Goal: Contribute content

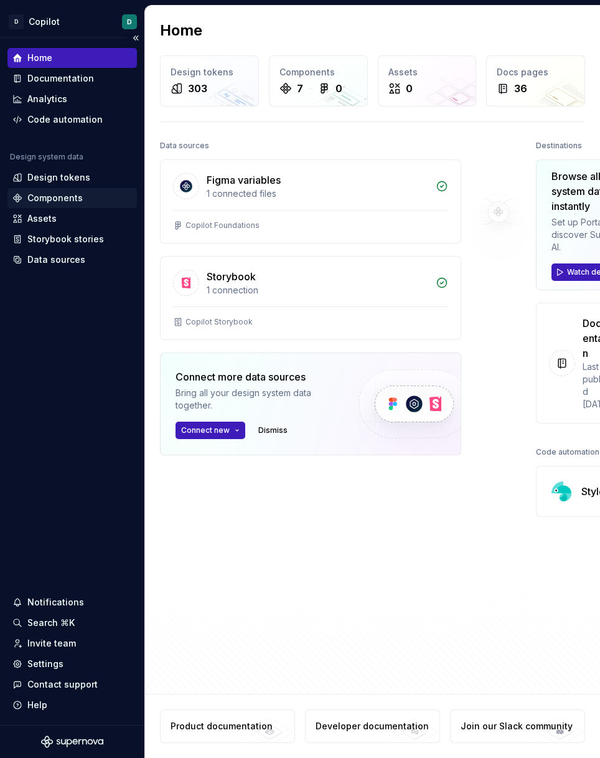
click at [60, 198] on div "Components" at bounding box center [54, 198] width 55 height 12
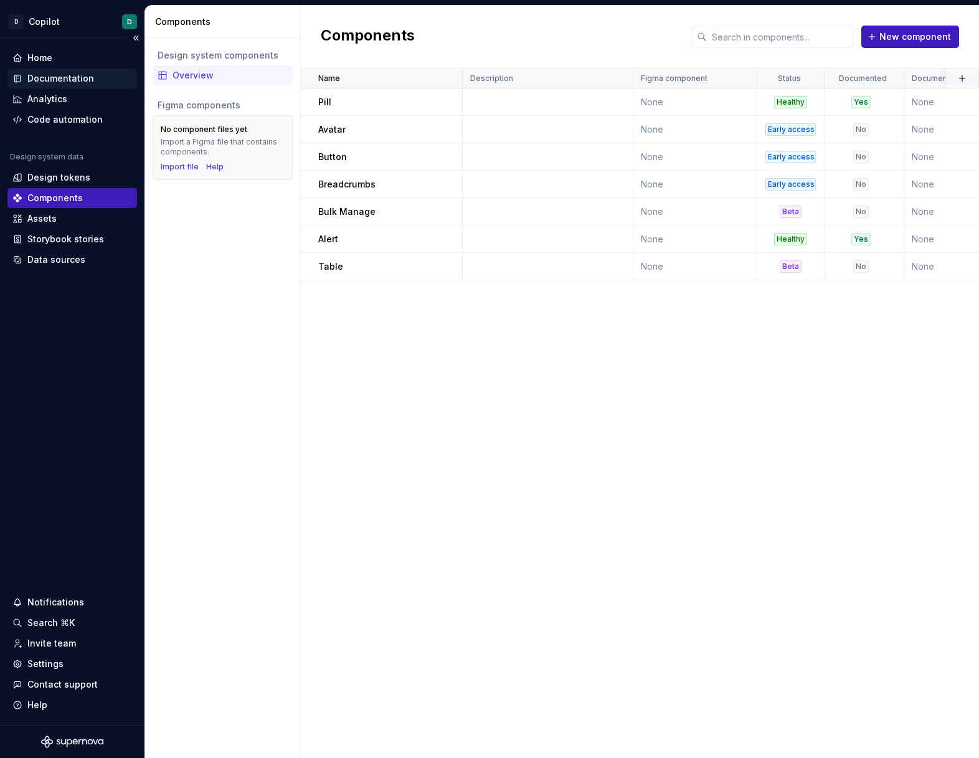
click at [56, 82] on div "Documentation" at bounding box center [60, 78] width 67 height 12
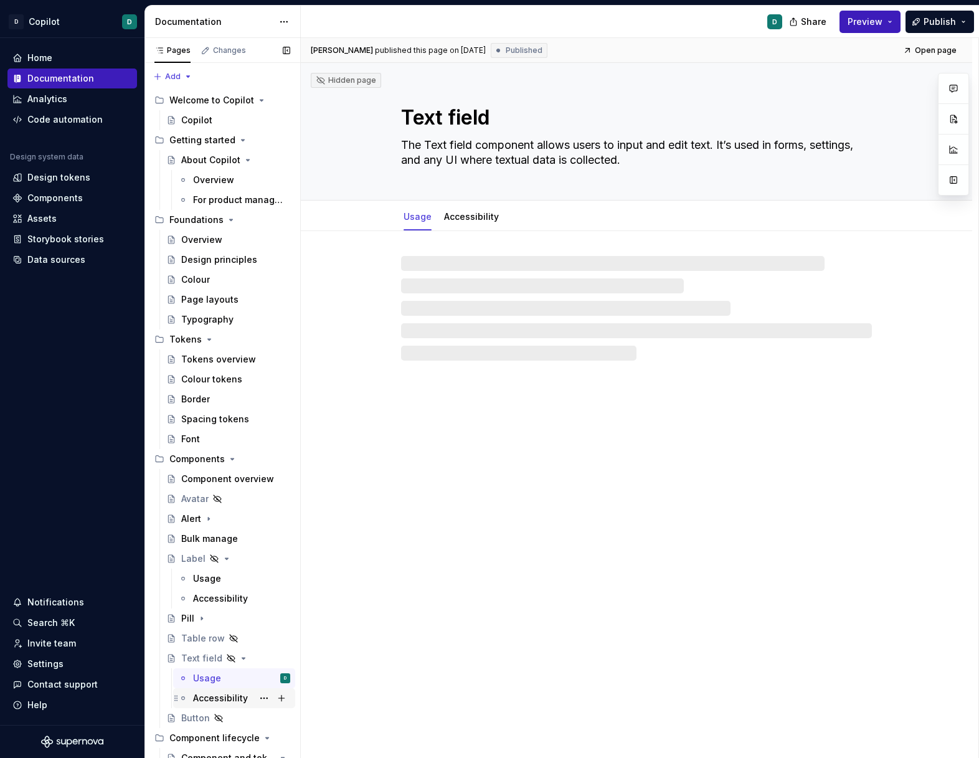
scroll to position [201, 0]
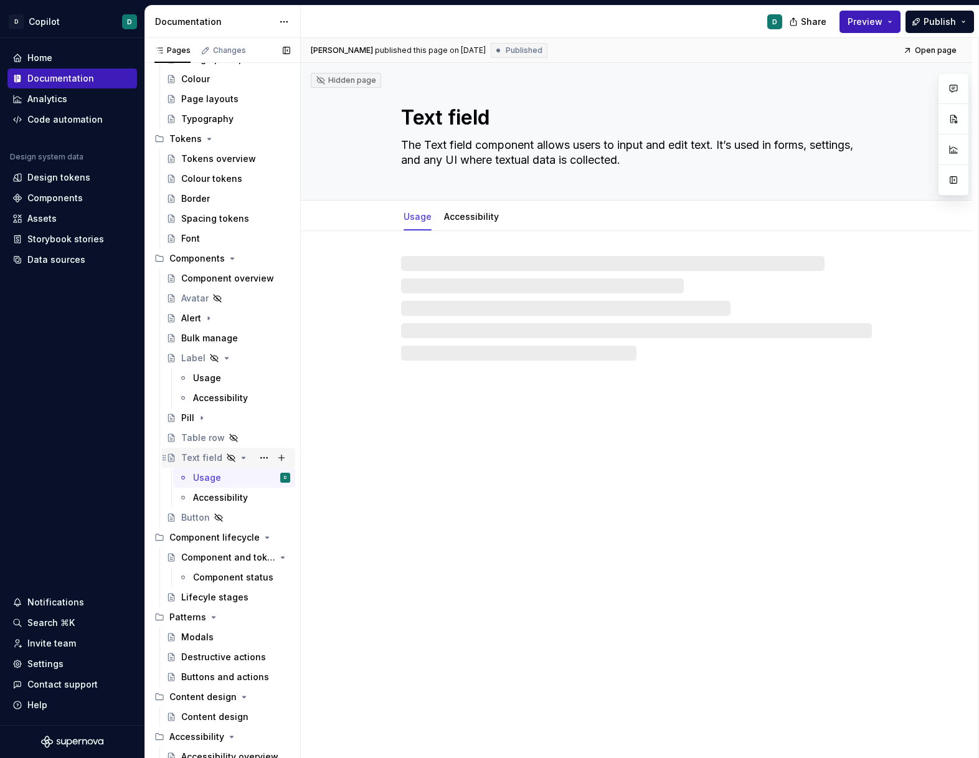
click at [204, 460] on div "Text field" at bounding box center [201, 458] width 41 height 12
click at [453, 118] on textarea "Text field" at bounding box center [634, 118] width 471 height 30
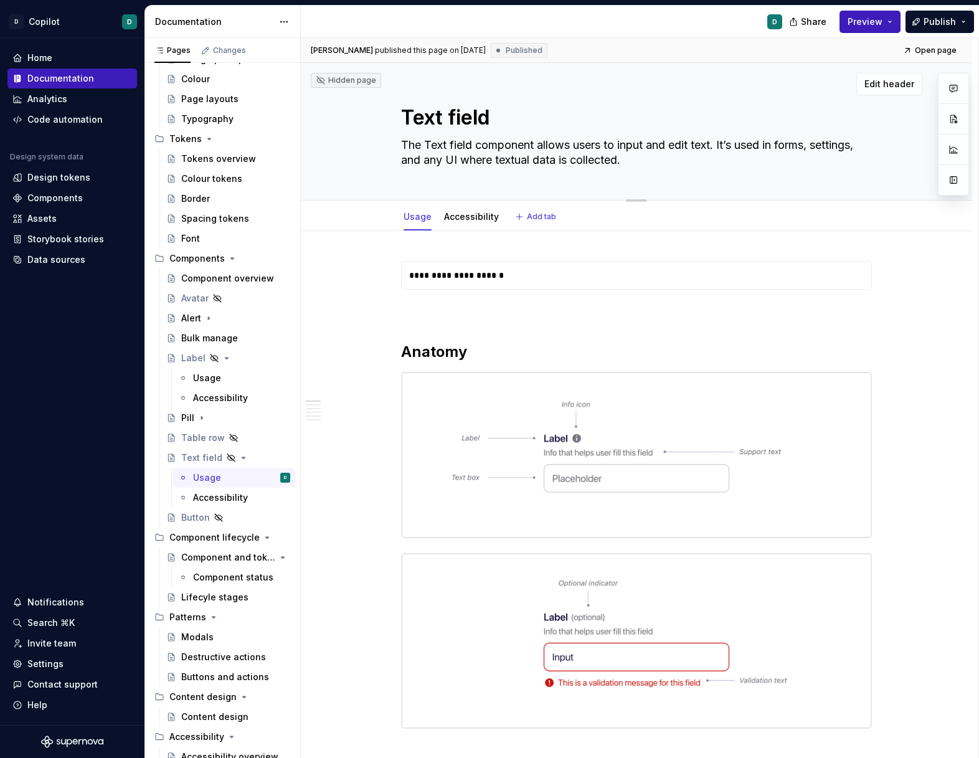
type textarea "*"
type textarea "Text ield"
type textarea "*"
type textarea "Text Field"
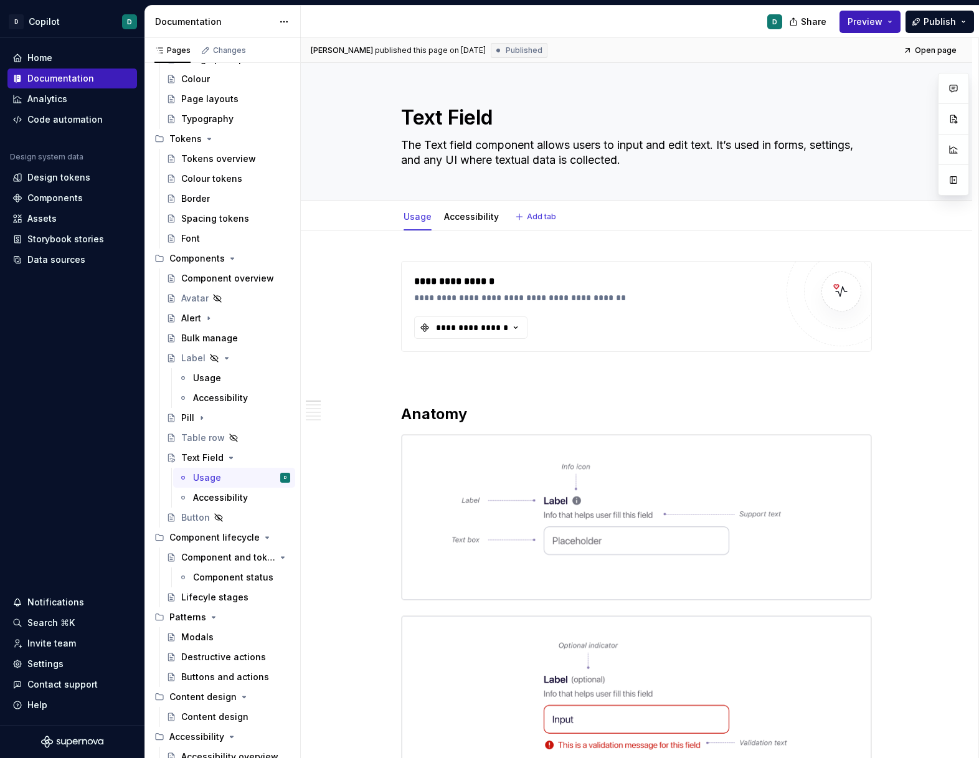
type textarea "*"
type textarea "Text Field"
click at [457, 144] on textarea "The Text field component allows users to input and edit text. It’s used in form…" at bounding box center [634, 152] width 471 height 35
click at [453, 142] on textarea "The Text field component allows users to input and edit text. It’s used in form…" at bounding box center [634, 152] width 471 height 35
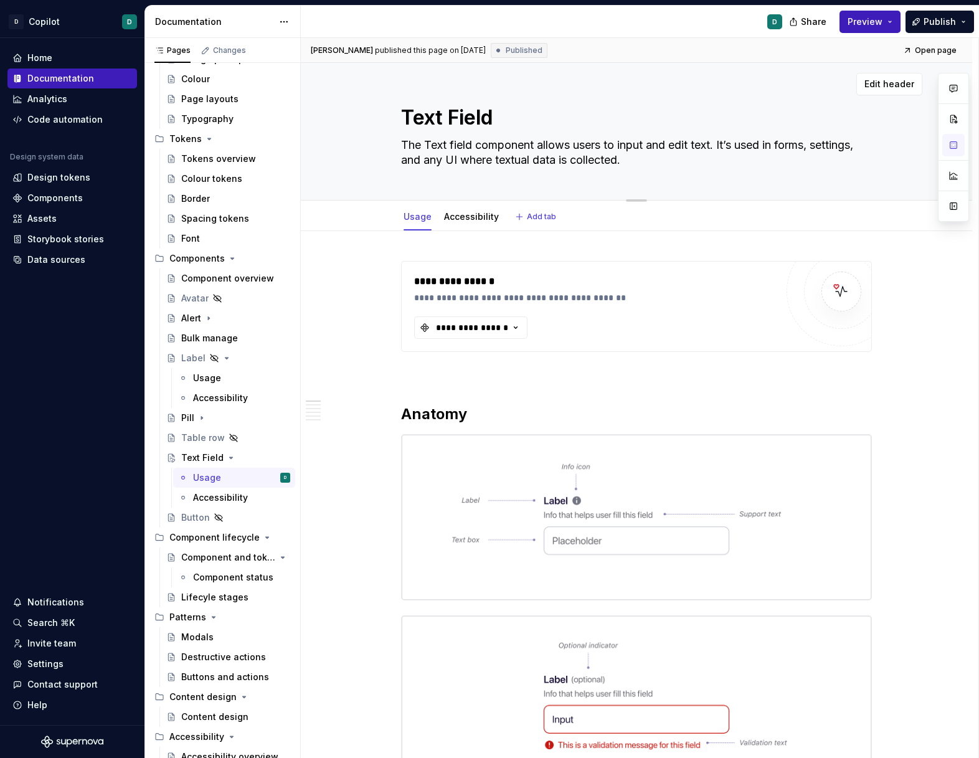
type textarea "*"
type textarea "The Text ield component allows users to input and edit text. It’s used in forms…"
type textarea "*"
type textarea "The Text Field component allows users to input and edit text. It’s used in form…"
type textarea "*"
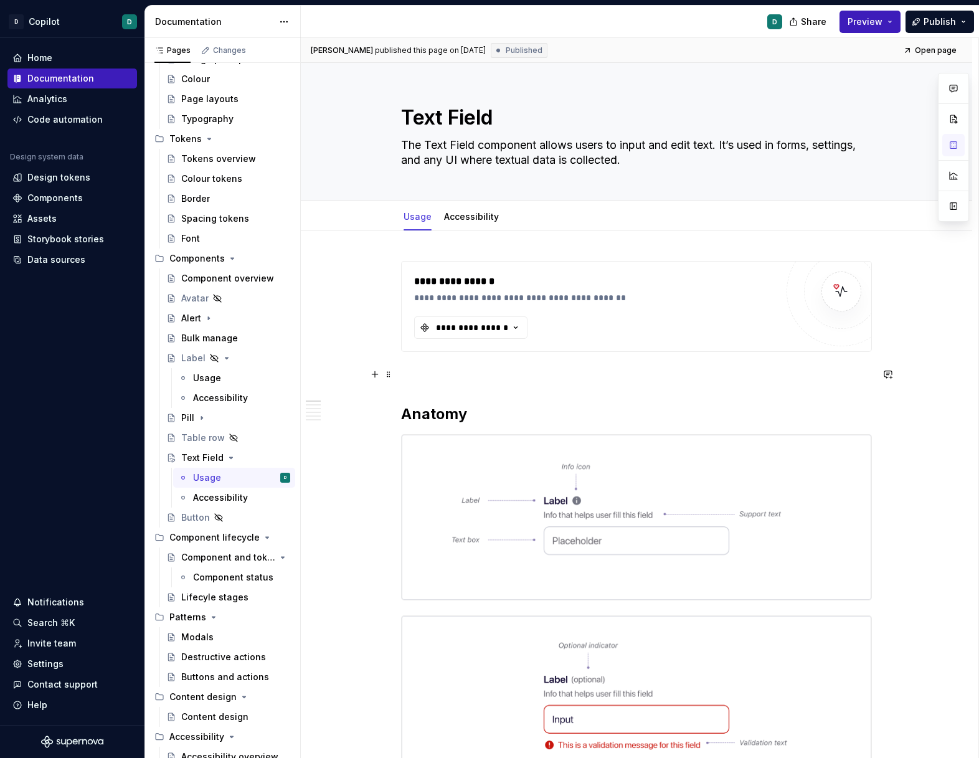
type textarea "The Text Field component allows users to input and edit text. It’s used in form…"
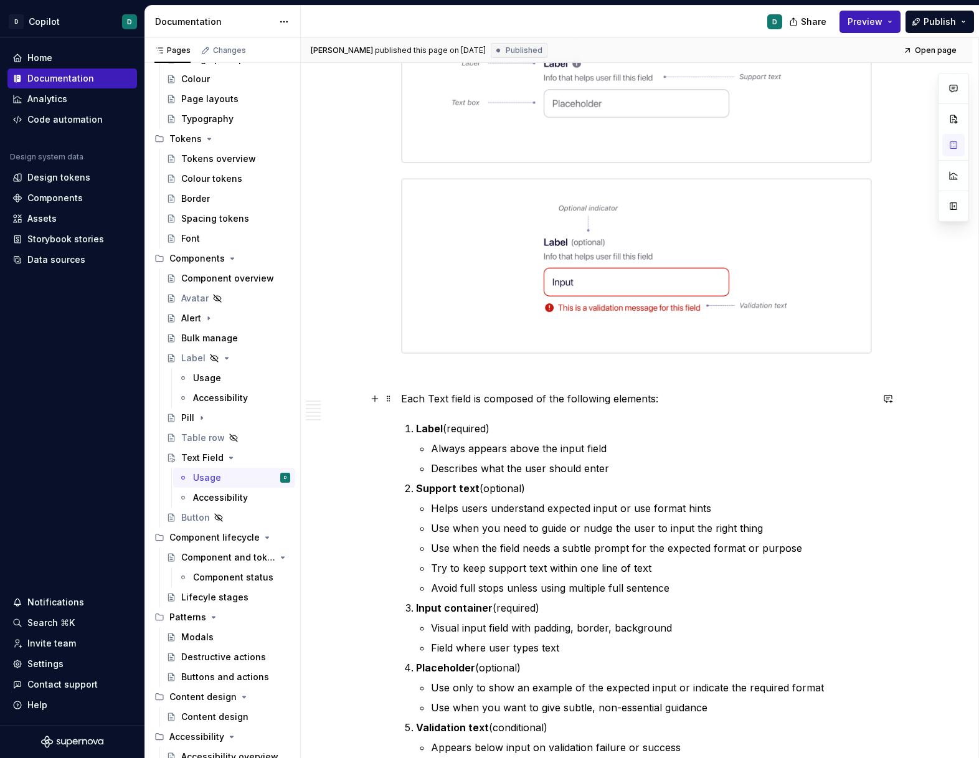
click at [452, 398] on p "Each Text field is composed of the following elements:" at bounding box center [636, 398] width 471 height 15
type textarea "*"
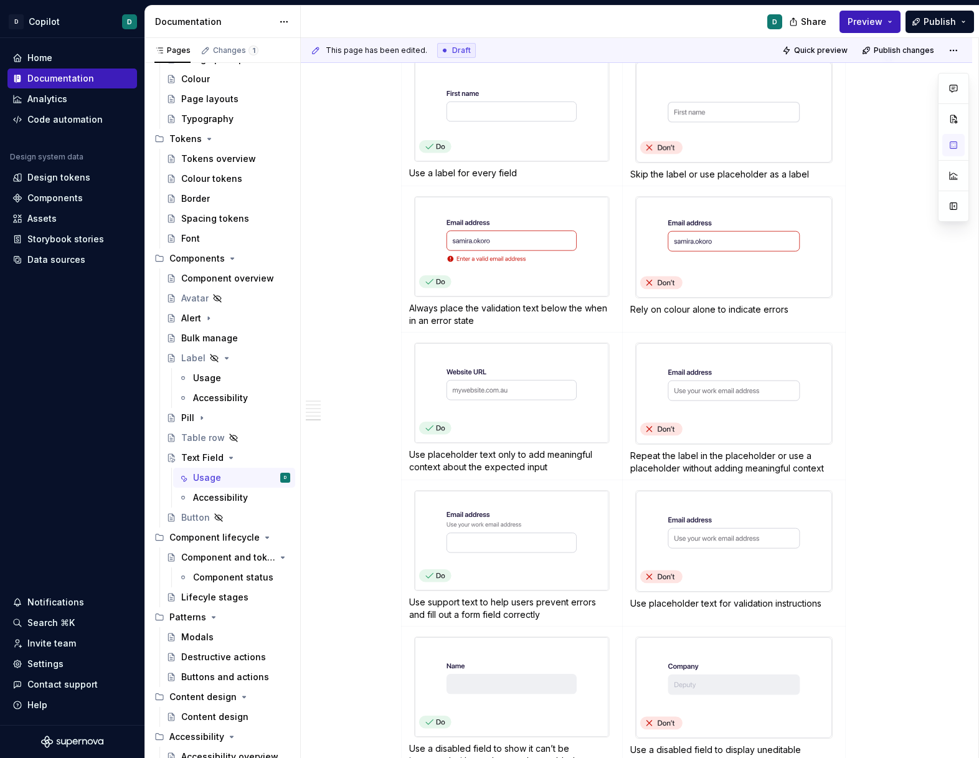
scroll to position [2475, 0]
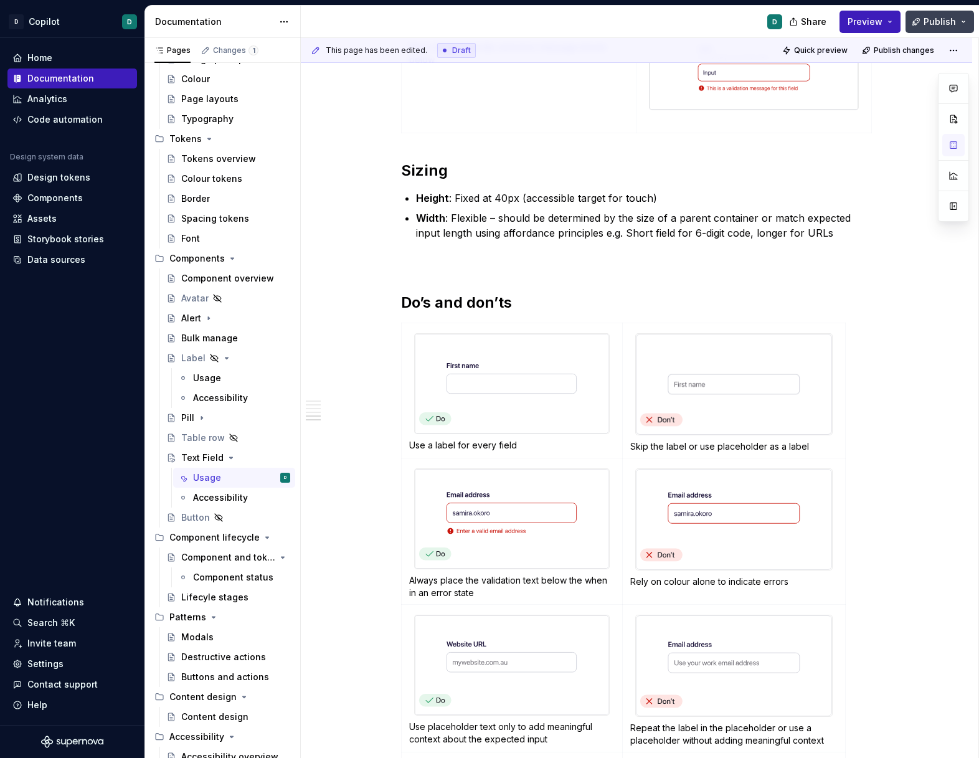
click at [600, 22] on span "Publish" at bounding box center [940, 22] width 32 height 12
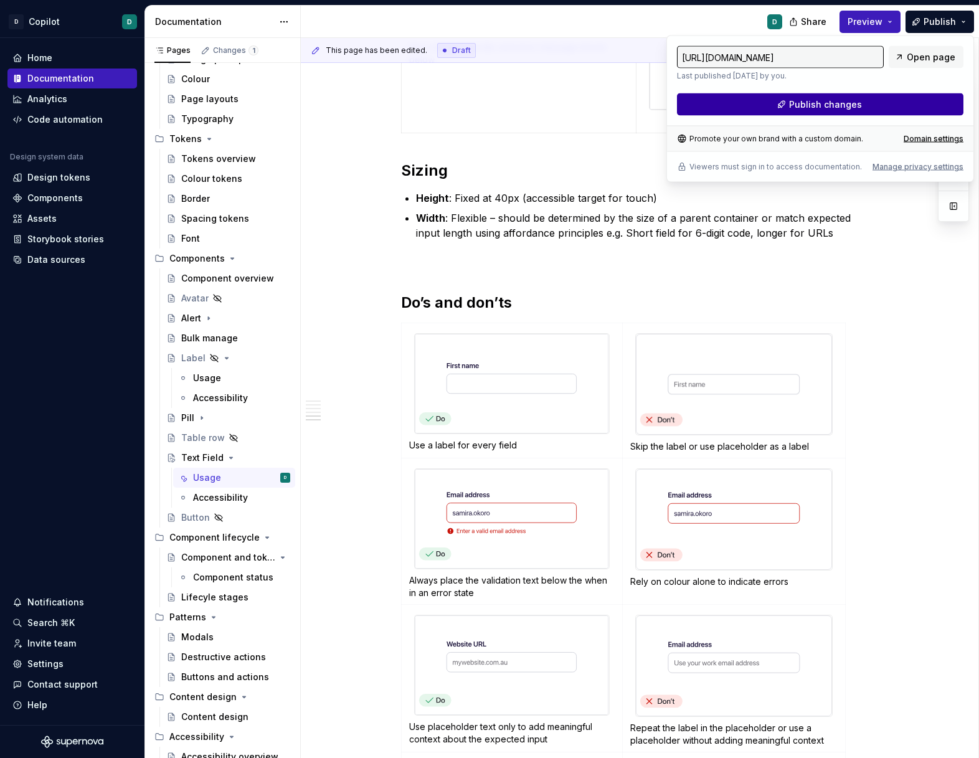
click at [600, 115] on button "Publish changes" at bounding box center [820, 104] width 287 height 22
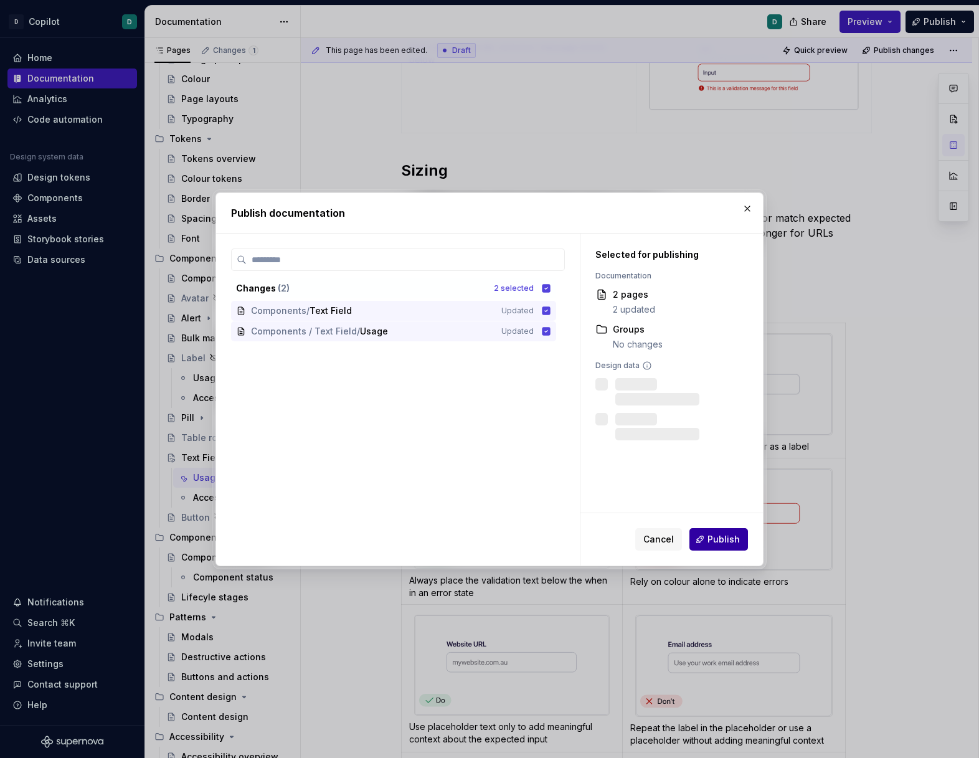
click at [600, 542] on span "Publish" at bounding box center [724, 539] width 32 height 12
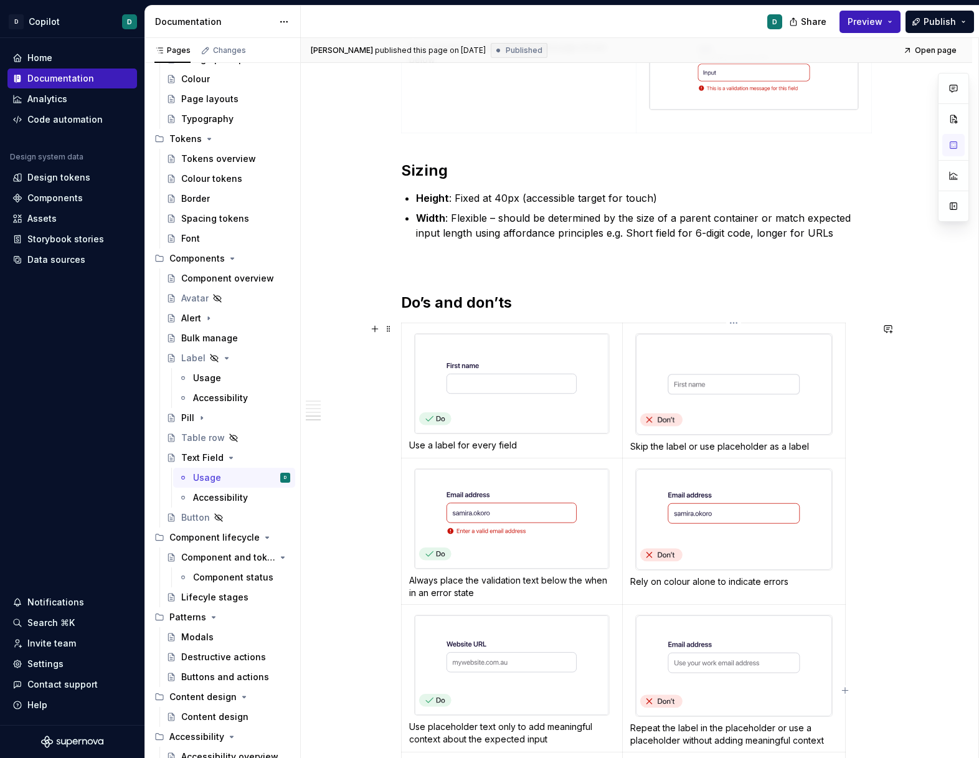
type textarea "*"
